Goal: Information Seeking & Learning: Learn about a topic

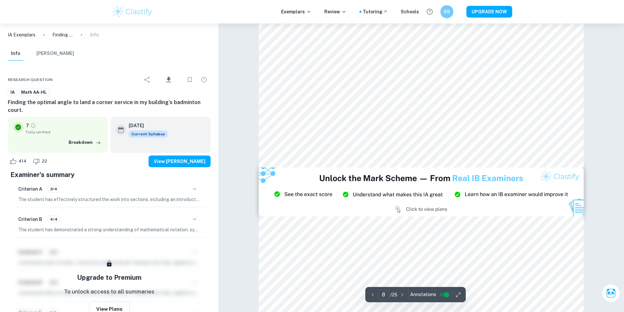
scroll to position [3630, 0]
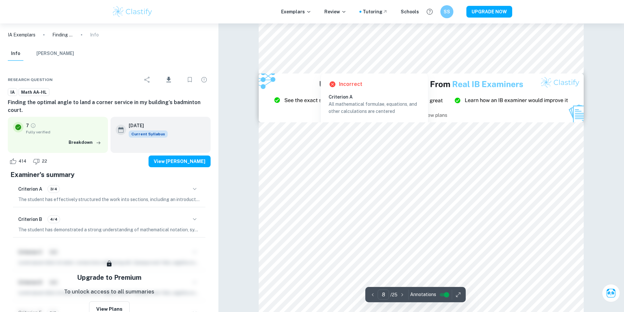
type input "9"
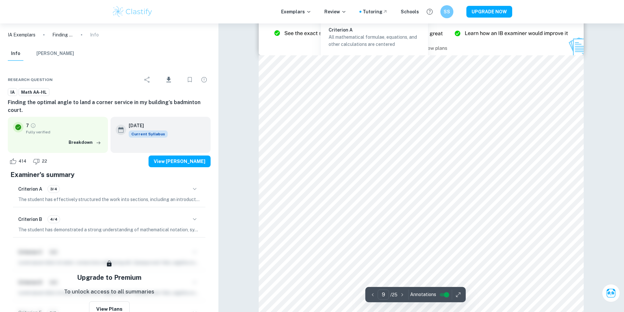
scroll to position [3797, 0]
